Goal: Information Seeking & Learning: Find specific fact

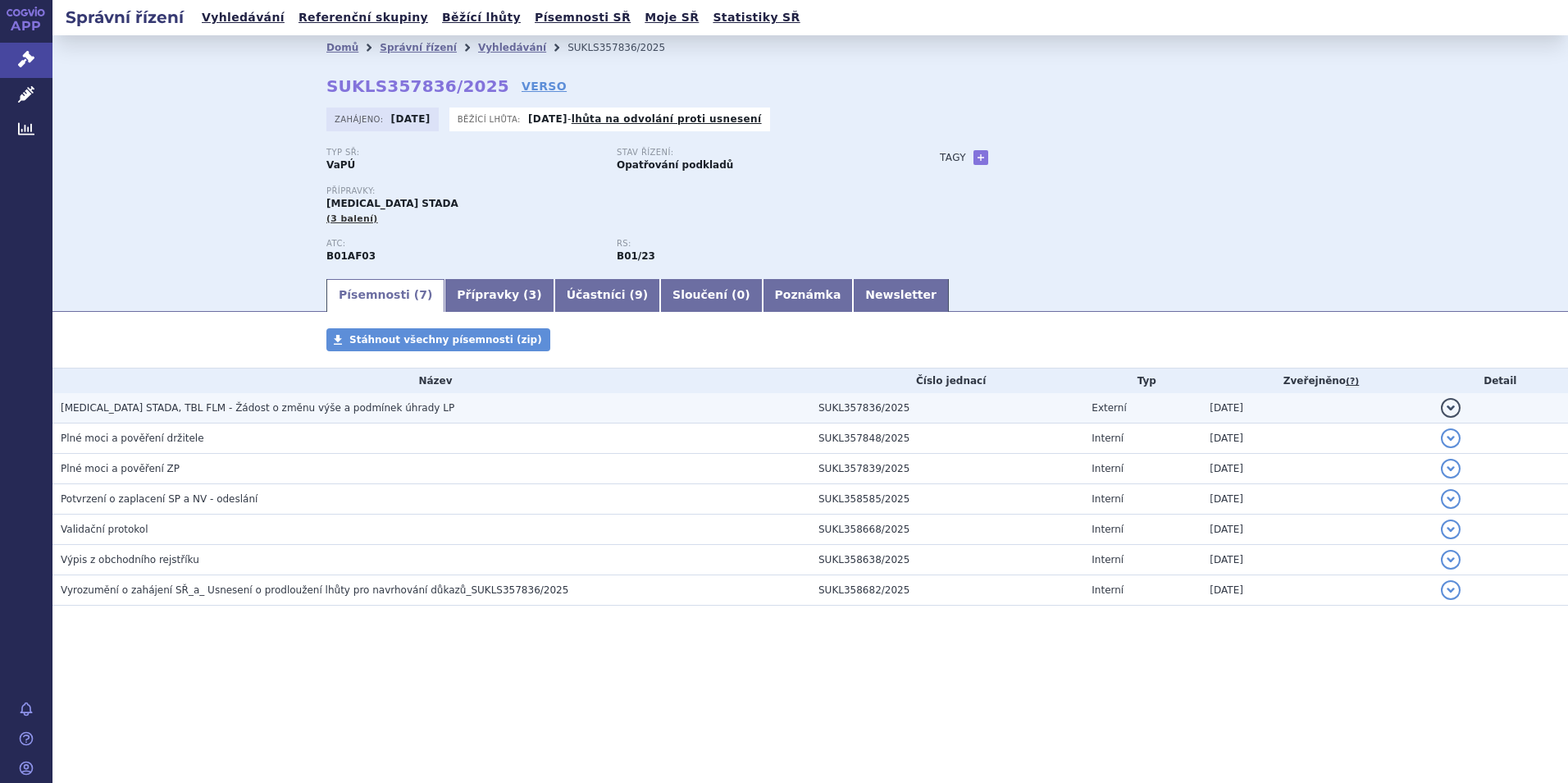
click at [222, 408] on span "EDOXABAN STADA, TBL FLM - Žádost o změnu výše a podmínek úhrady LP" at bounding box center [258, 408] width 394 height 12
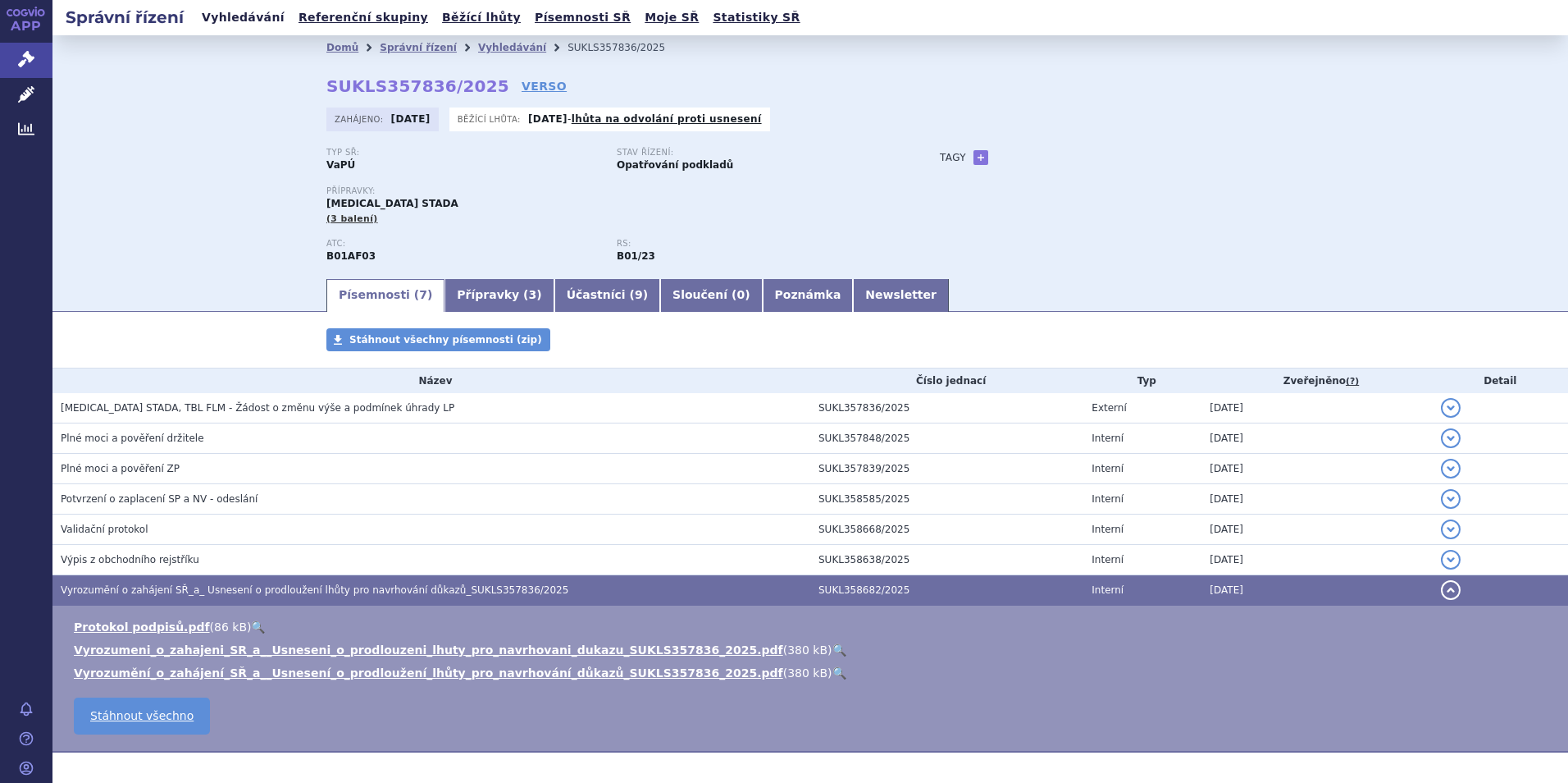
click at [212, 15] on link "Vyhledávání" at bounding box center [243, 17] width 93 height 22
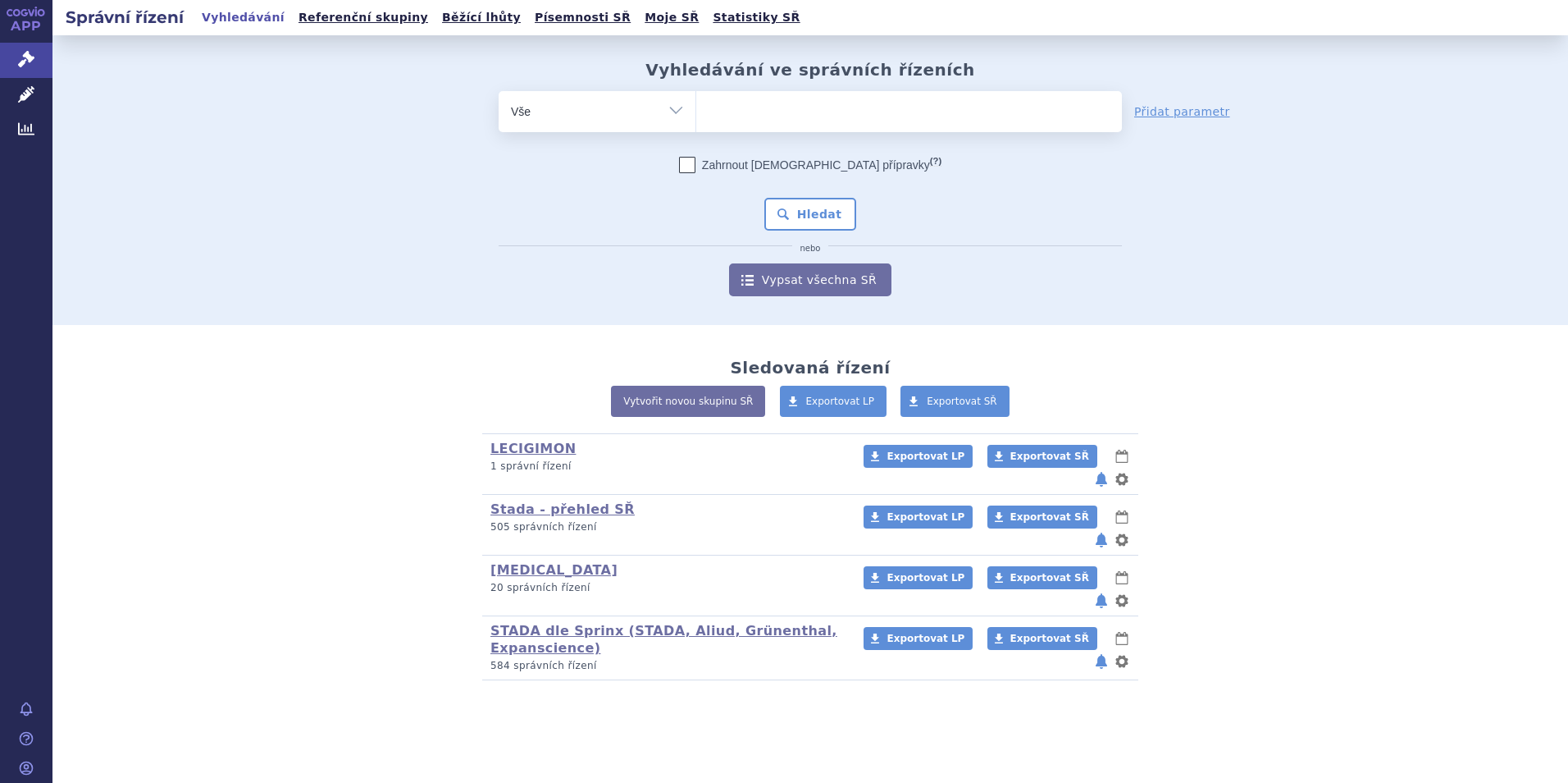
click at [722, 110] on ul at bounding box center [909, 109] width 426 height 35
click at [696, 110] on select at bounding box center [695, 111] width 1 height 41
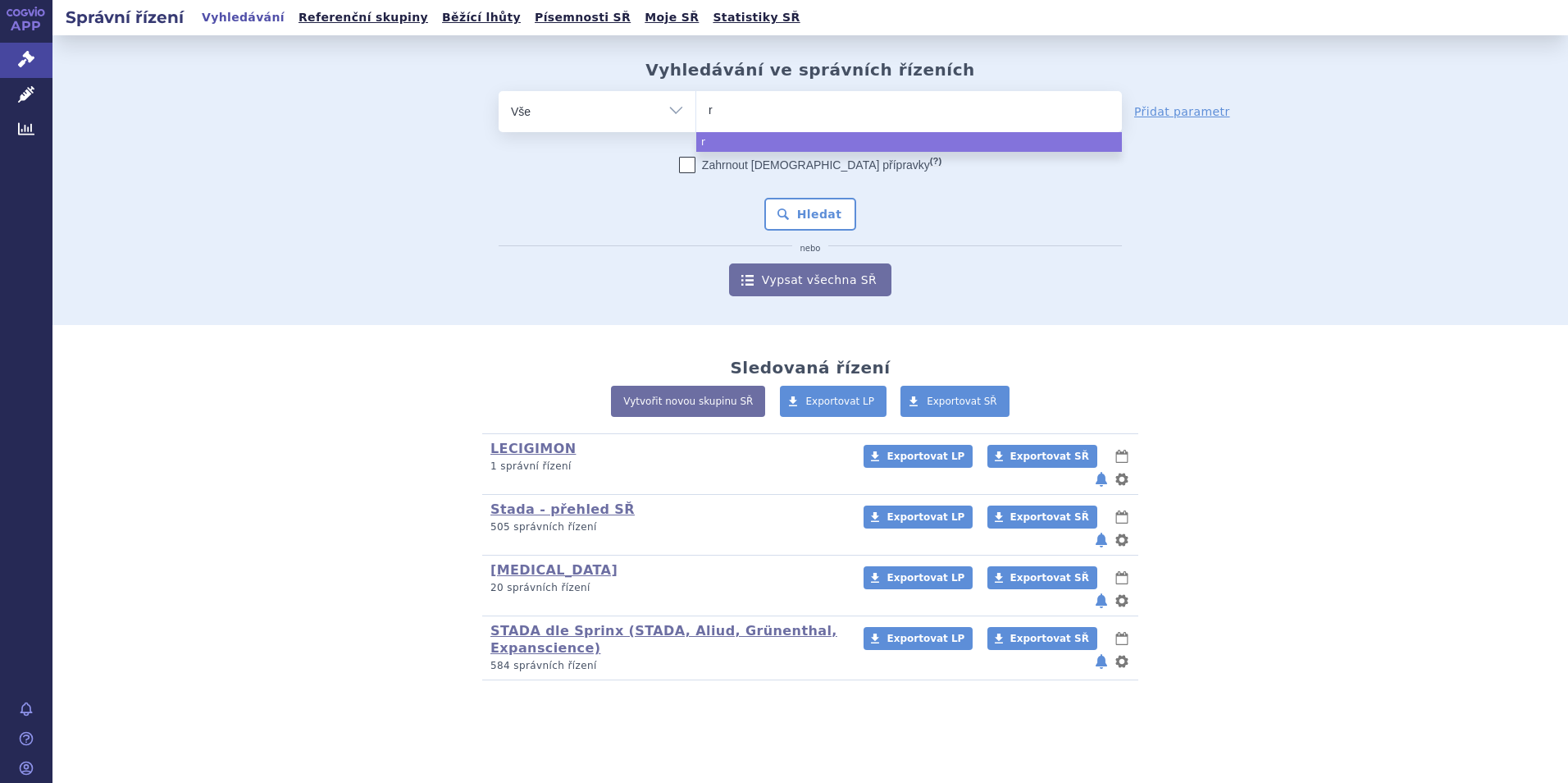
type input "ri"
type input "riv"
type input "riva"
type input "rivao"
type input "rivaox"
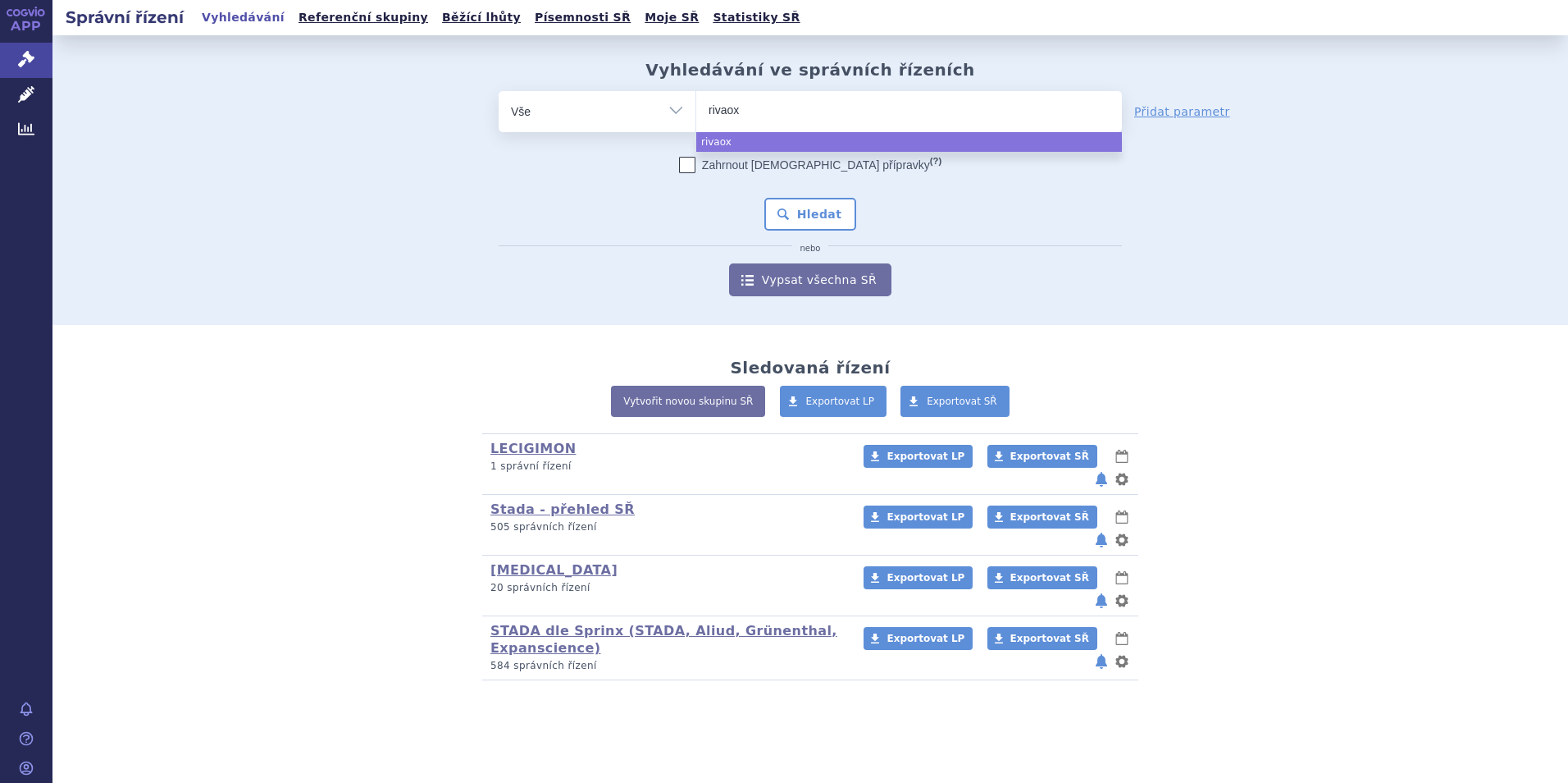
type input "rivaoxa"
type input "rivaoxab"
type input "rivaoxaba"
type input "rivaoxaban"
click at [728, 109] on input "rivaoxaban" at bounding box center [756, 109] width 95 height 20
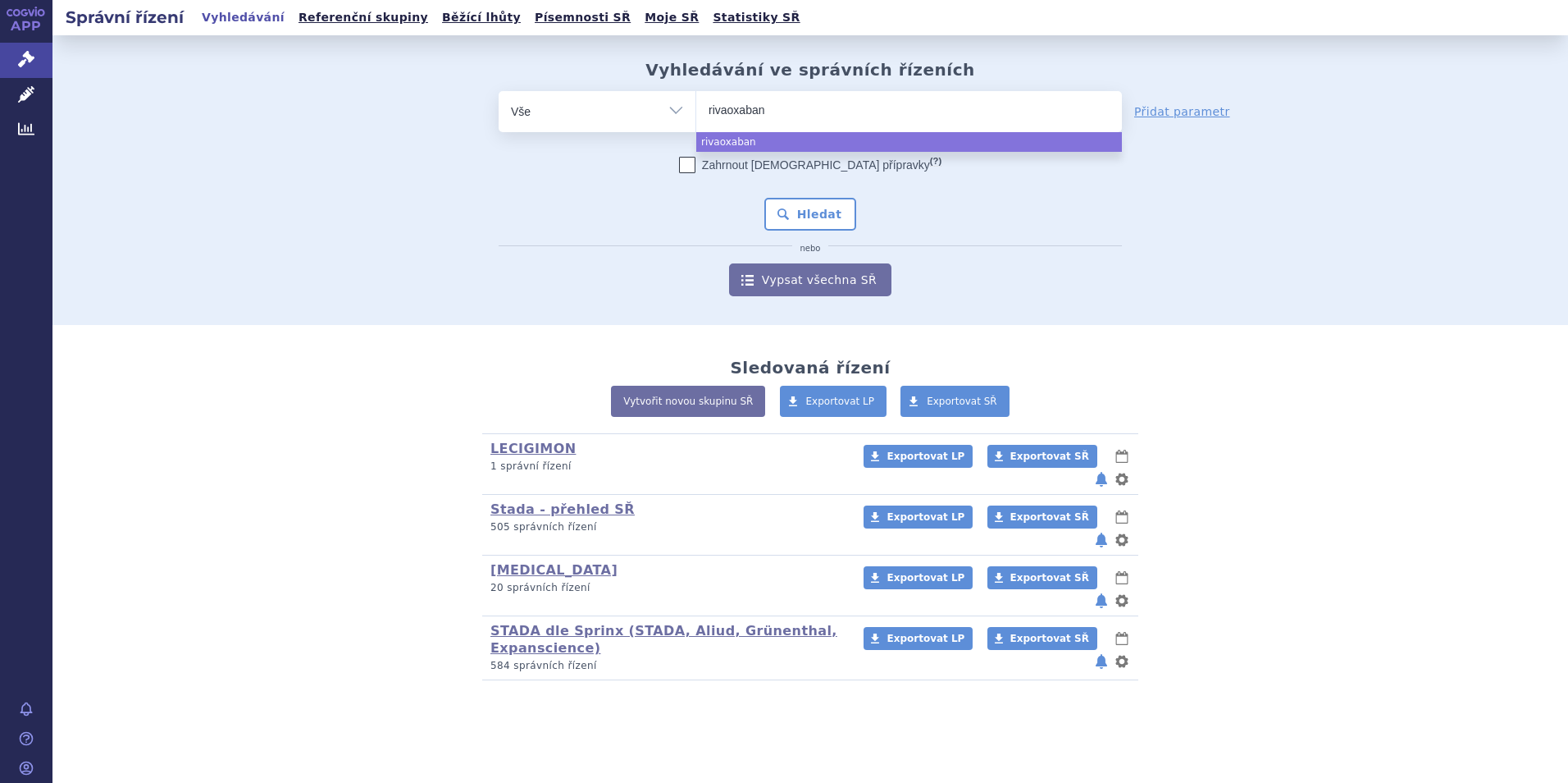
select select "rivaoxaban"
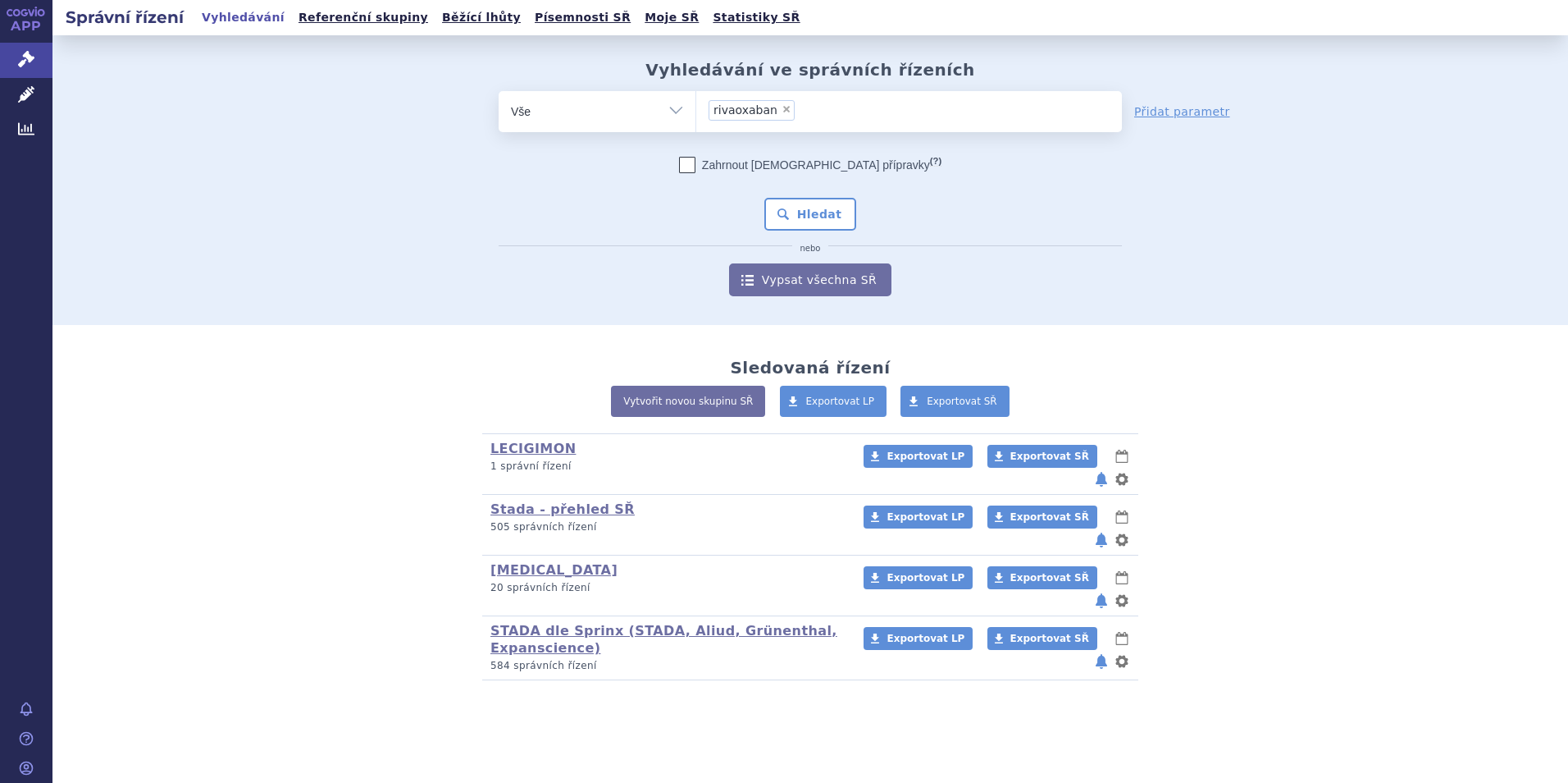
click at [782, 109] on span "×" at bounding box center [786, 109] width 10 height 10
click at [696, 109] on select "rivaoxaban" at bounding box center [695, 111] width 1 height 41
select select
type input "r"
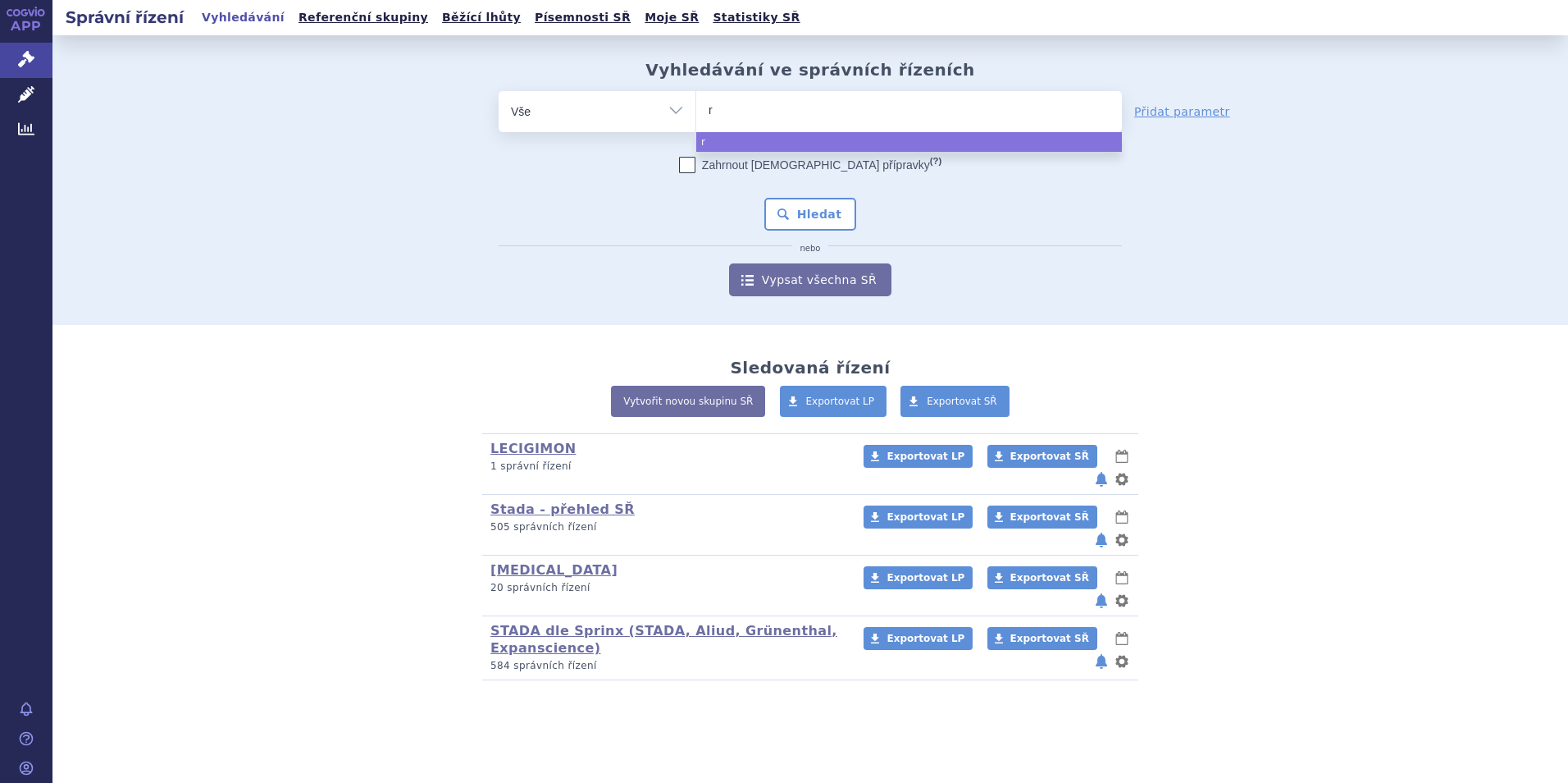
type input "ri"
type input "riv"
type input "riva"
type input "rivar"
type input "rivaro"
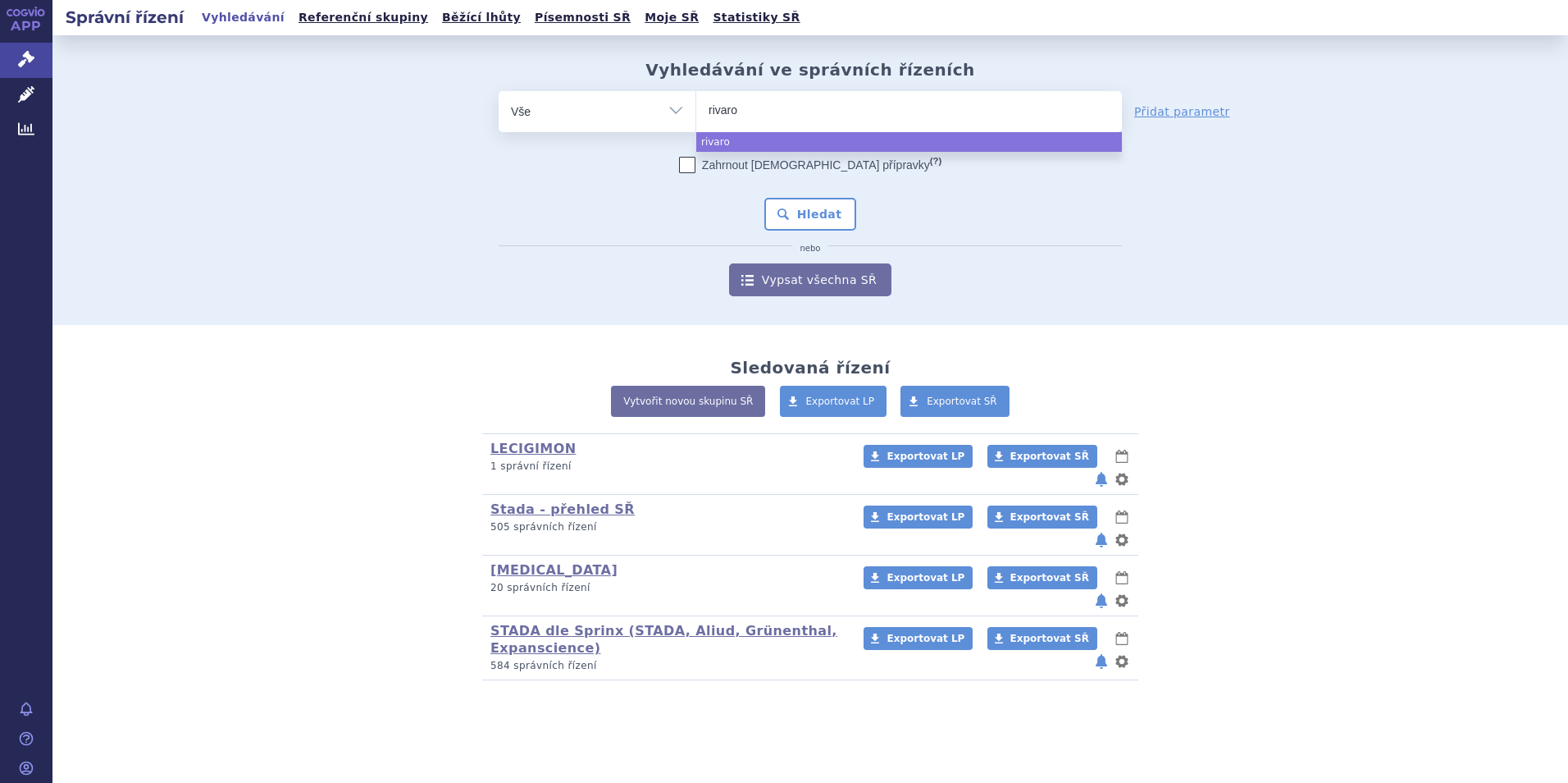
type input "rivarox"
type input "rivaroxa"
type input "rivaroxab"
type input "rivaroxaba"
type input "[MEDICAL_DATA]"
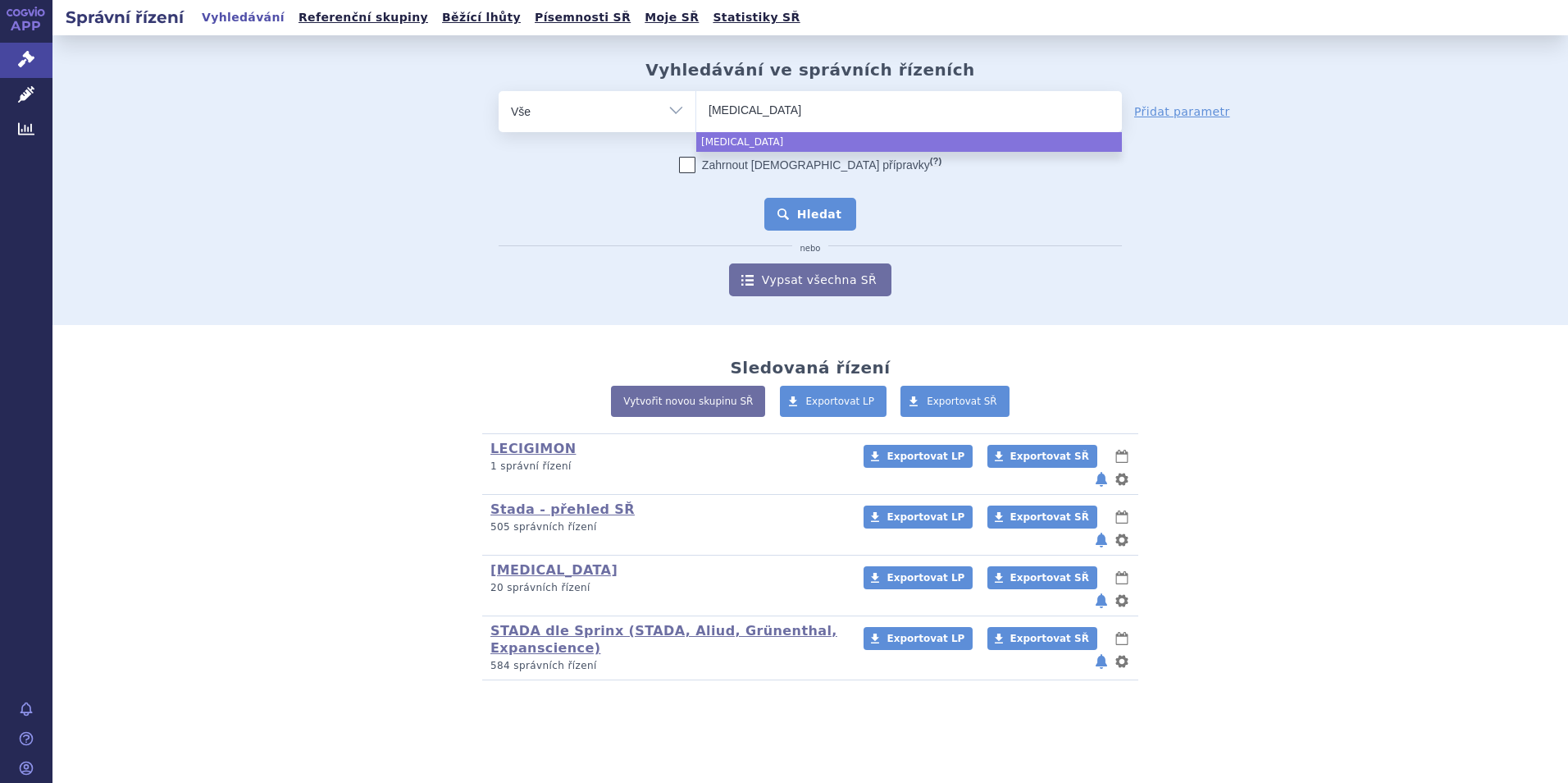
select select "[MEDICAL_DATA]"
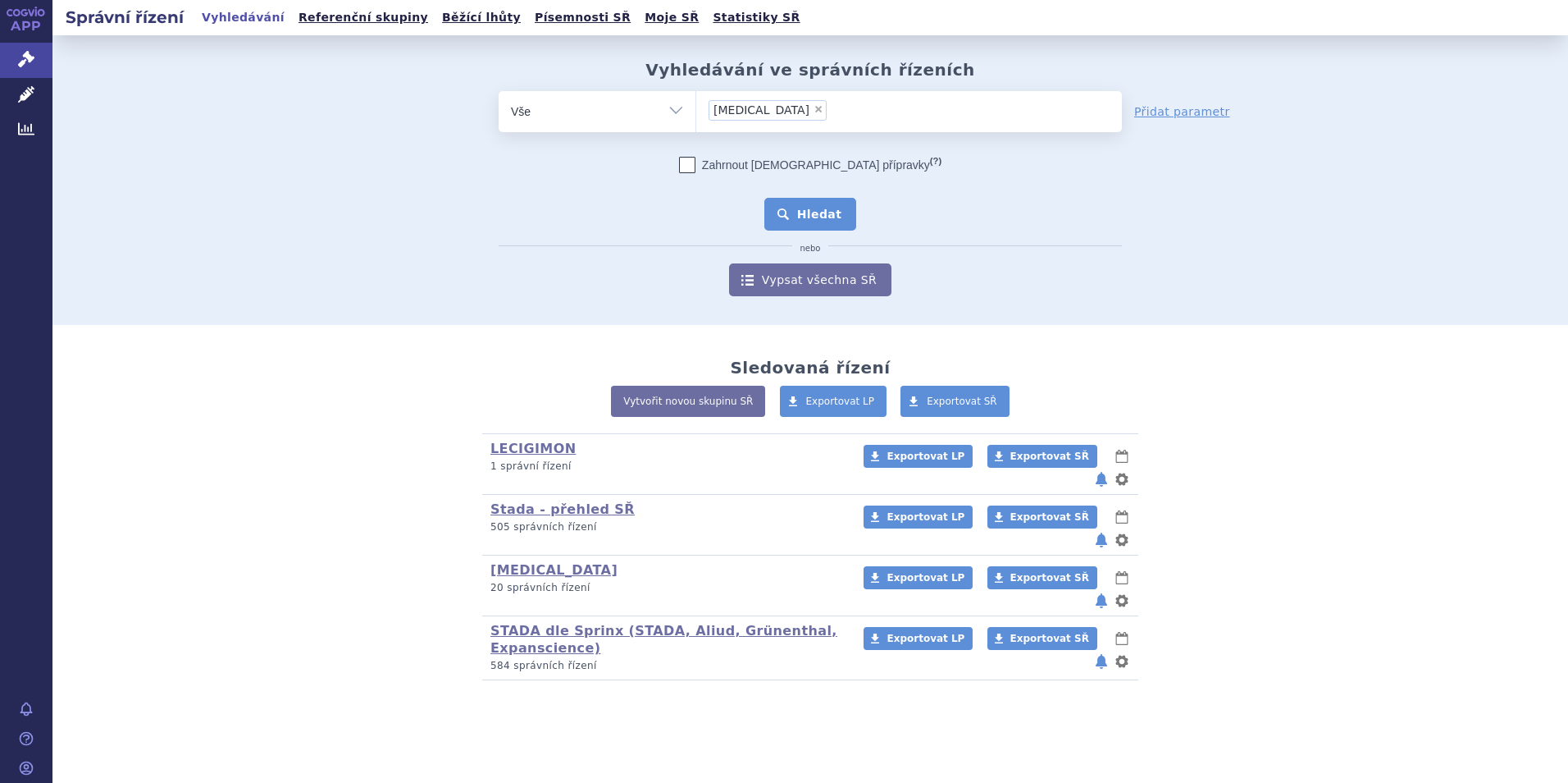
click at [832, 226] on button "Hledat" at bounding box center [811, 214] width 93 height 33
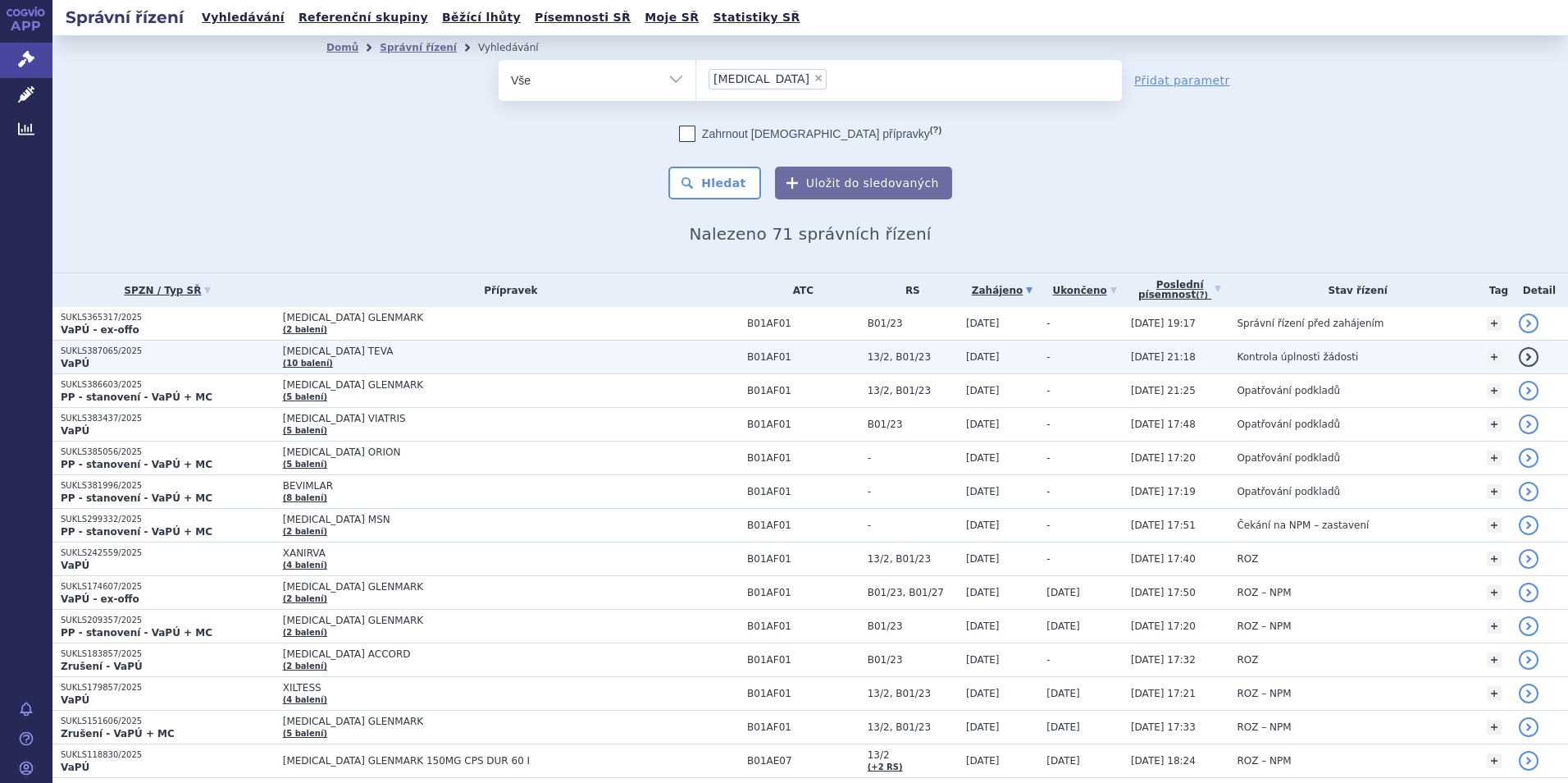
click at [80, 348] on p "SUKLS387065/2025" at bounding box center [168, 351] width 214 height 12
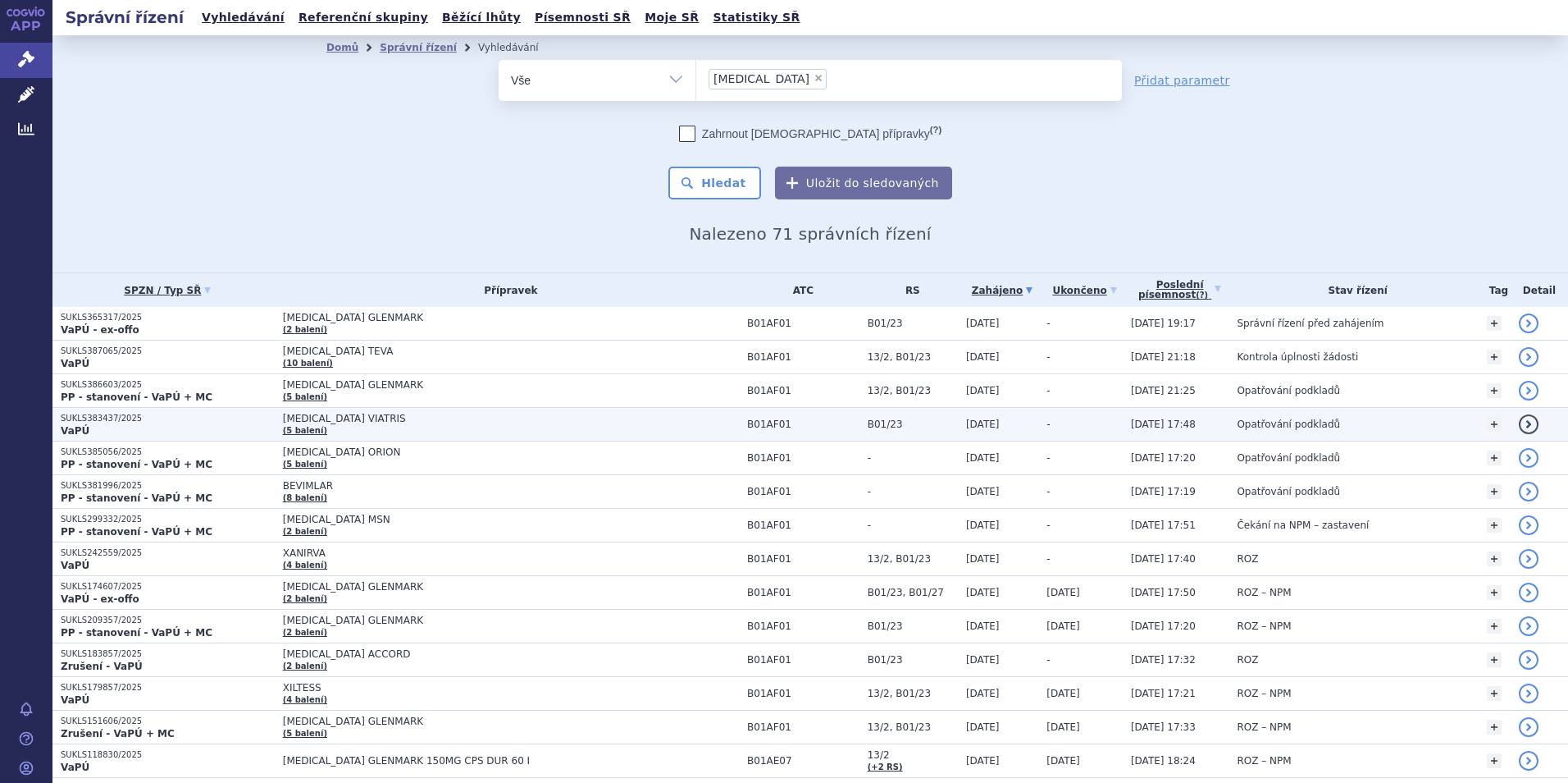
click at [84, 422] on p "SUKLS383437/2025" at bounding box center [168, 418] width 214 height 12
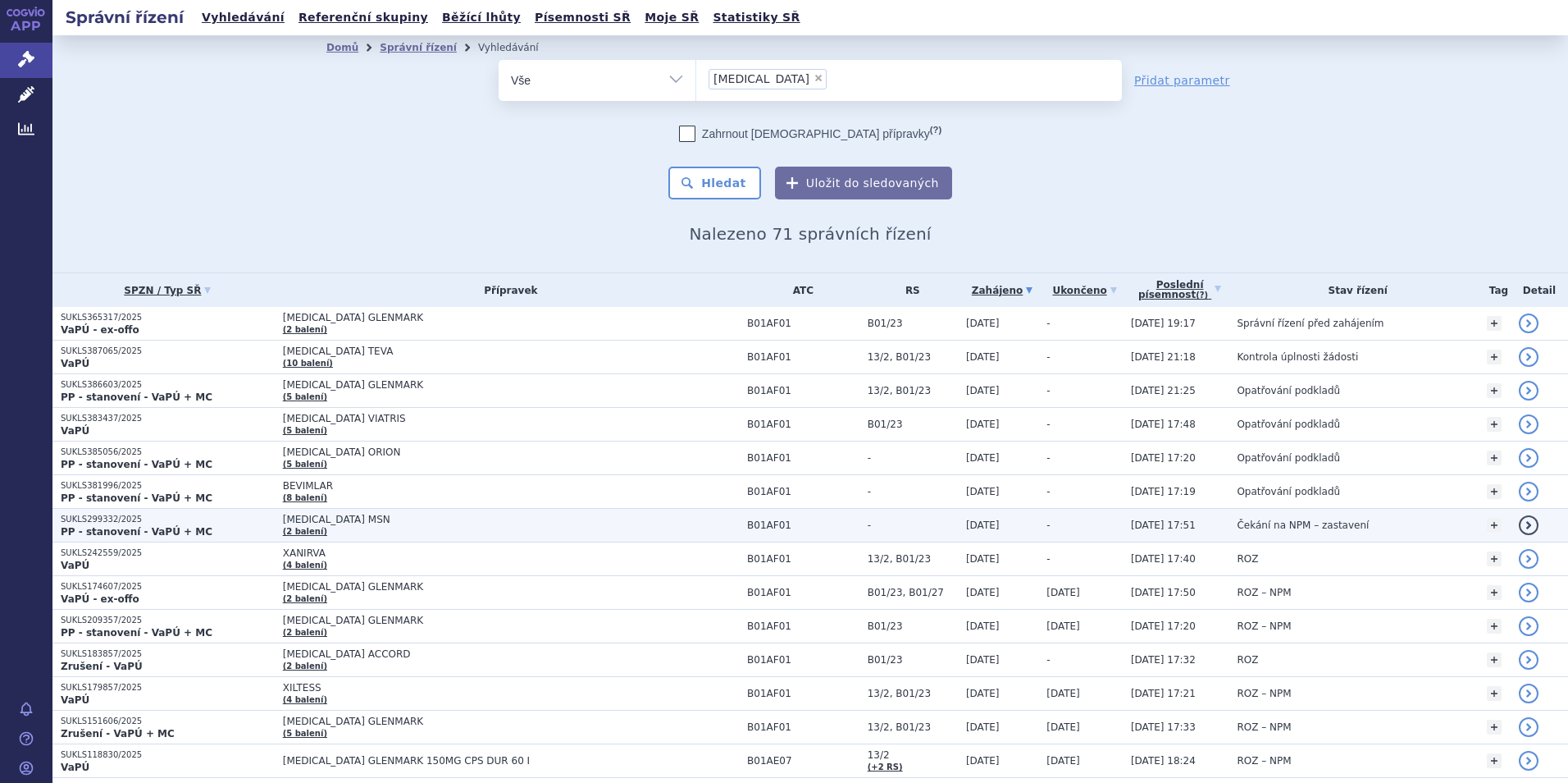
click at [121, 521] on p "SUKLS299332/2025" at bounding box center [168, 519] width 214 height 12
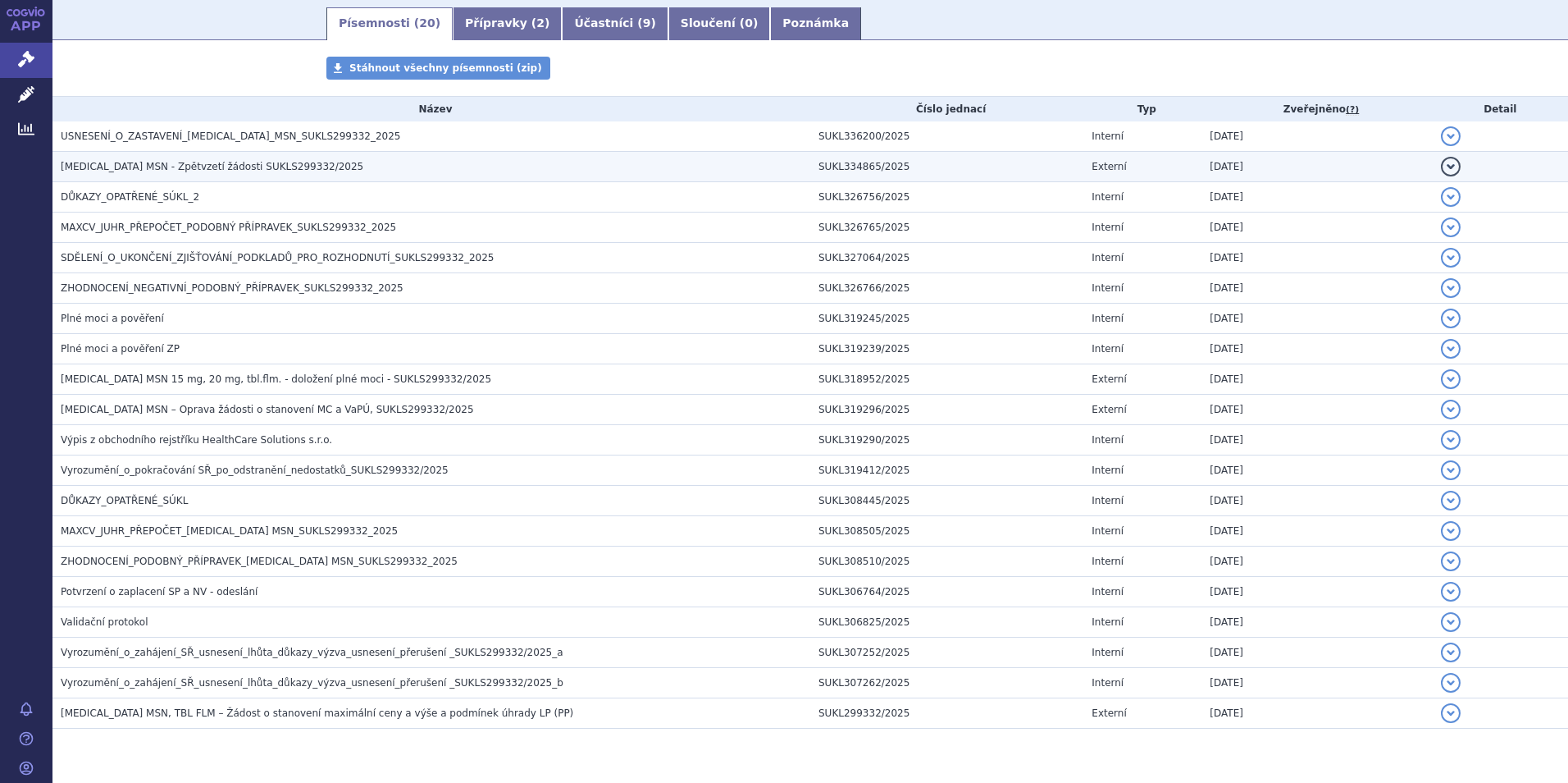
scroll to position [316, 0]
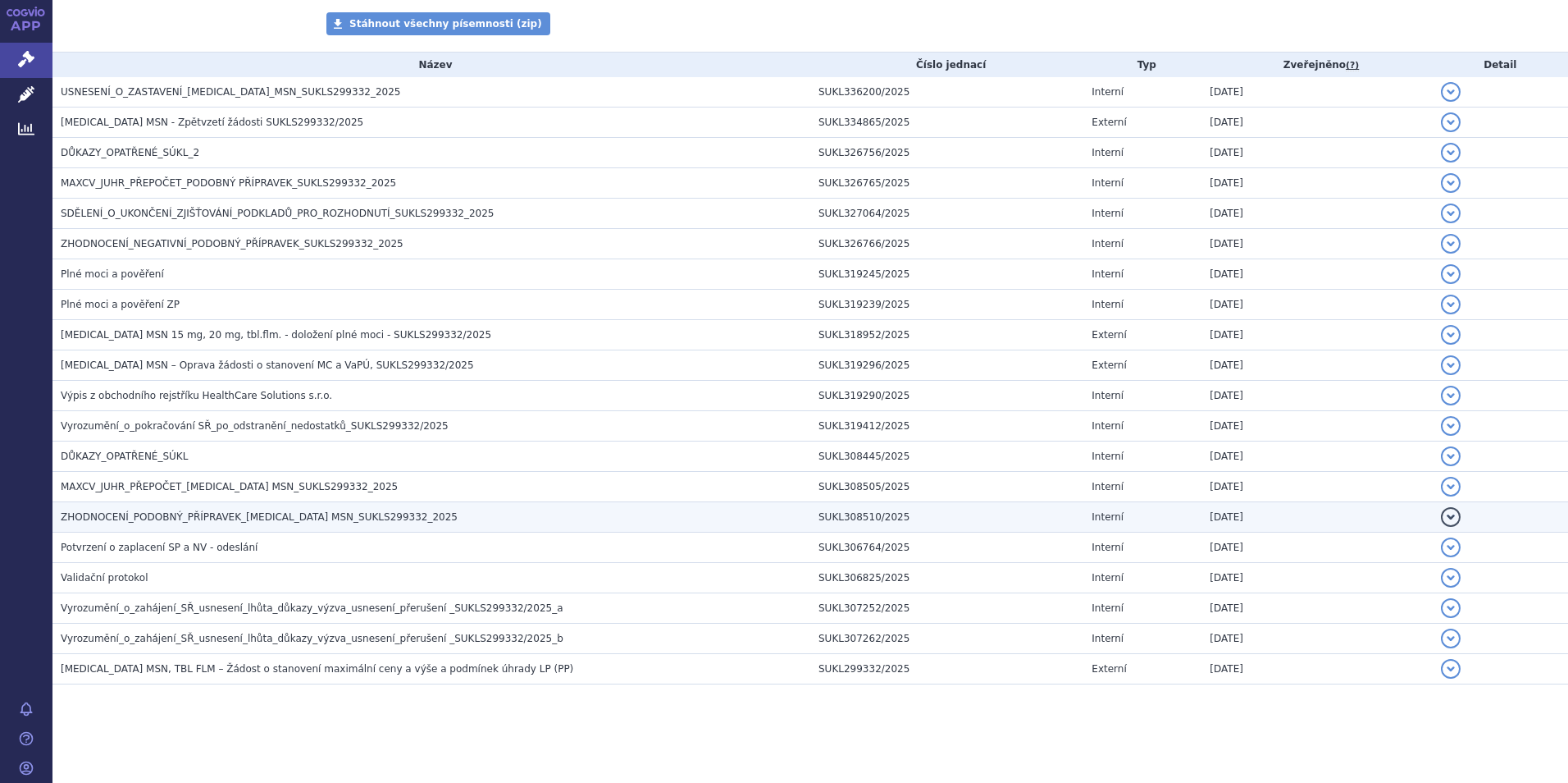
click at [257, 518] on span "ZHODNOCENÍ_PODOBNÝ_PŘÍPRAVEK_[MEDICAL_DATA] MSN_SUKLS299332_2025" at bounding box center [259, 517] width 397 height 12
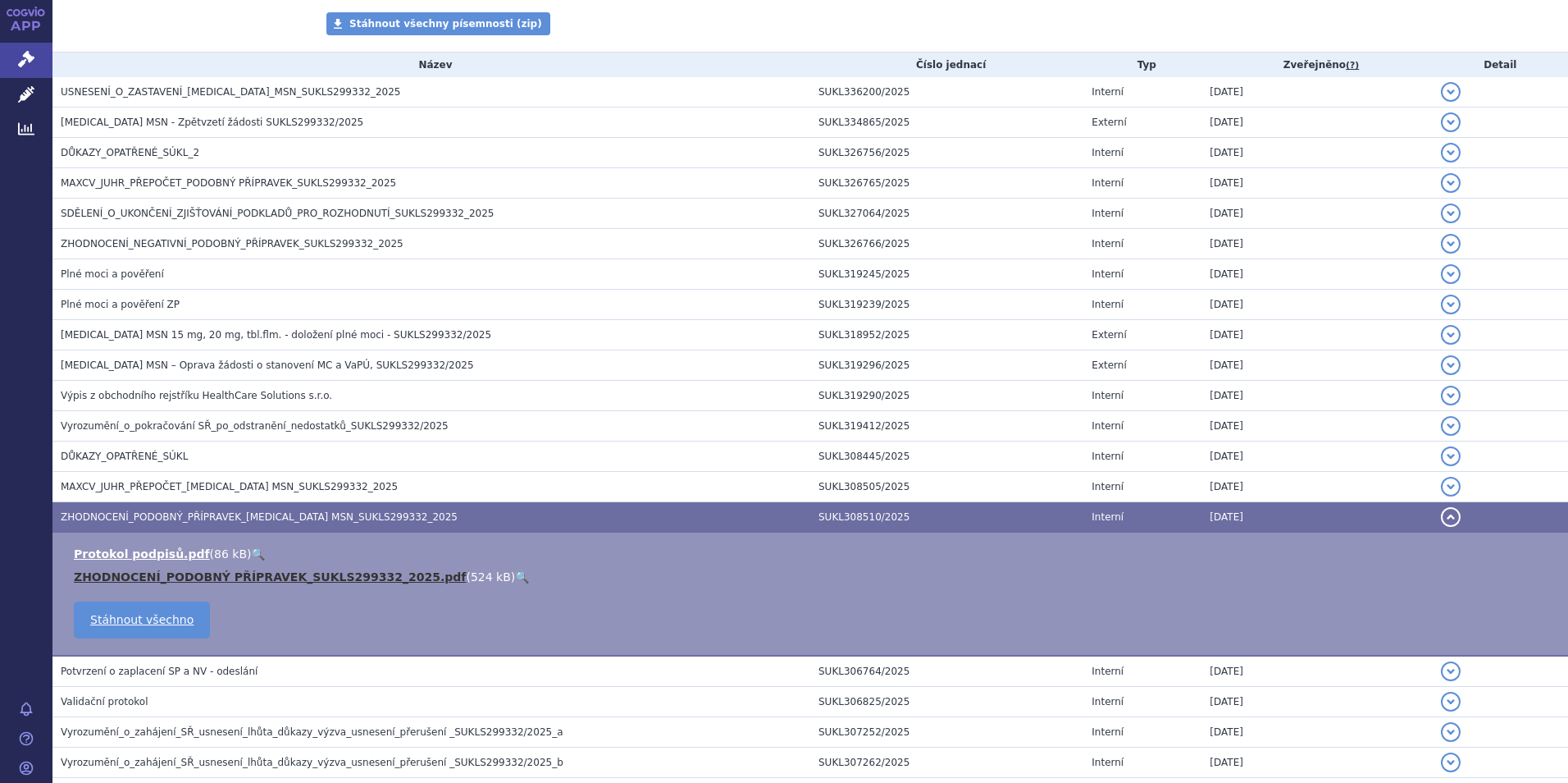
click at [298, 571] on link "ZHODNOCENÍ_PODOBNÝ PŘÍPRAVEK_SUKLS299332_2025.pdf" at bounding box center [270, 577] width 392 height 14
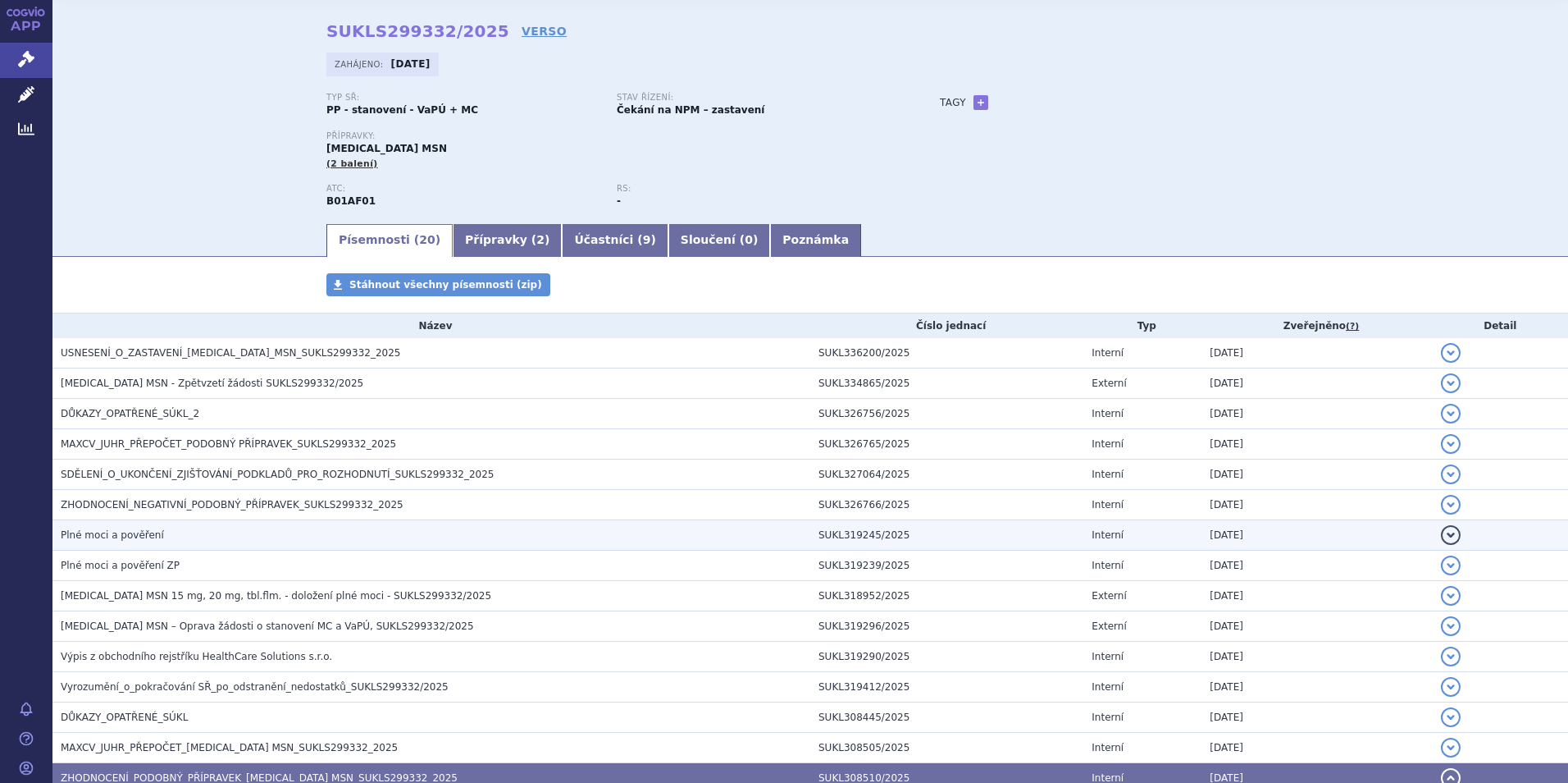
scroll to position [29, 0]
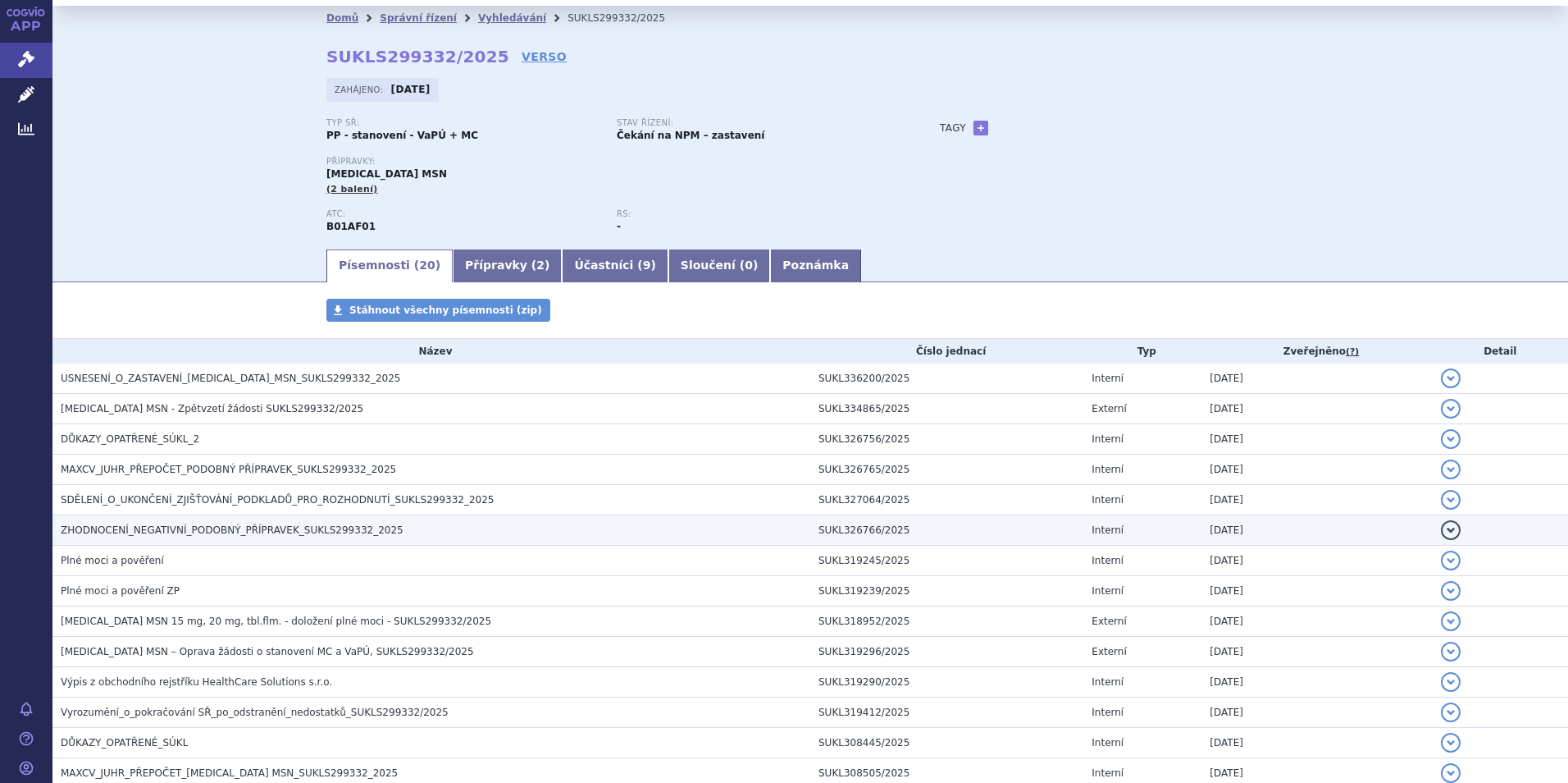
click at [174, 528] on span "ZHODNOCENÍ_NEGATIVNÍ_PODOBNÝ_PŘÍPRAVEK_SUKLS299332_2025" at bounding box center [233, 530] width 343 height 12
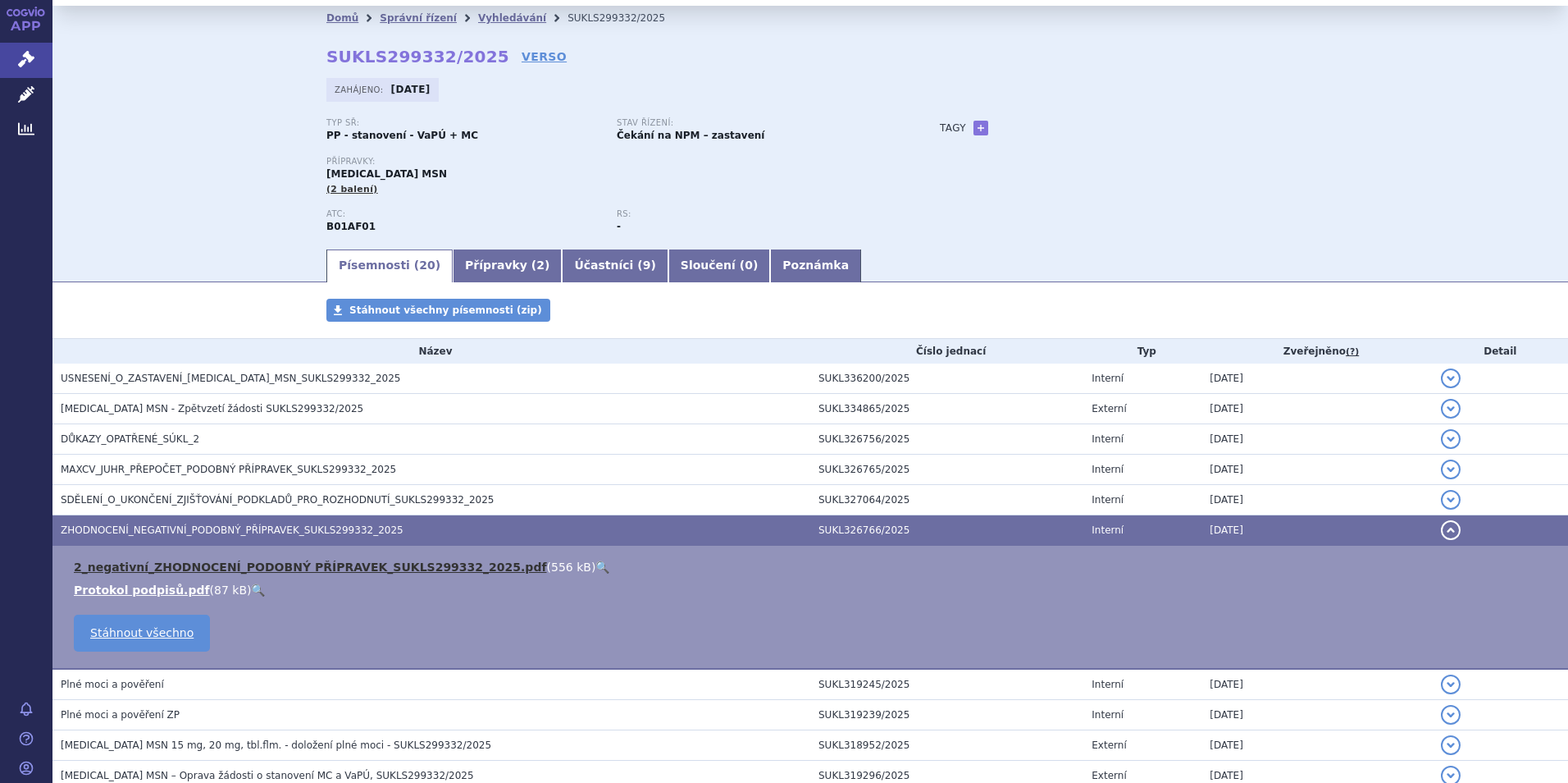
click at [328, 565] on link "2_negativní_ZHODNOCENÍ_PODOBNÝ PŘÍPRAVEK_SUKLS299332_2025.pdf" at bounding box center [310, 568] width 473 height 14
